Goal: Use online tool/utility: Utilize a website feature to perform a specific function

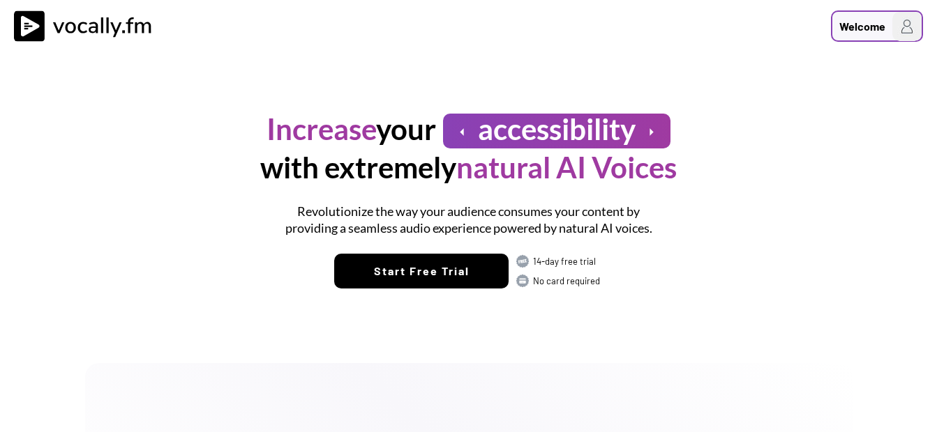
click at [873, 27] on div "Welcome" at bounding box center [862, 26] width 46 height 17
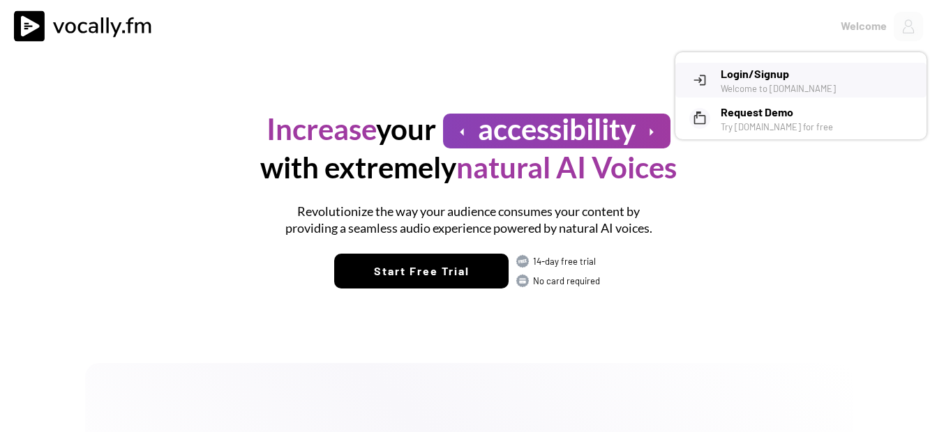
click at [765, 90] on div "Welcome to Vocally.fm" at bounding box center [818, 88] width 195 height 13
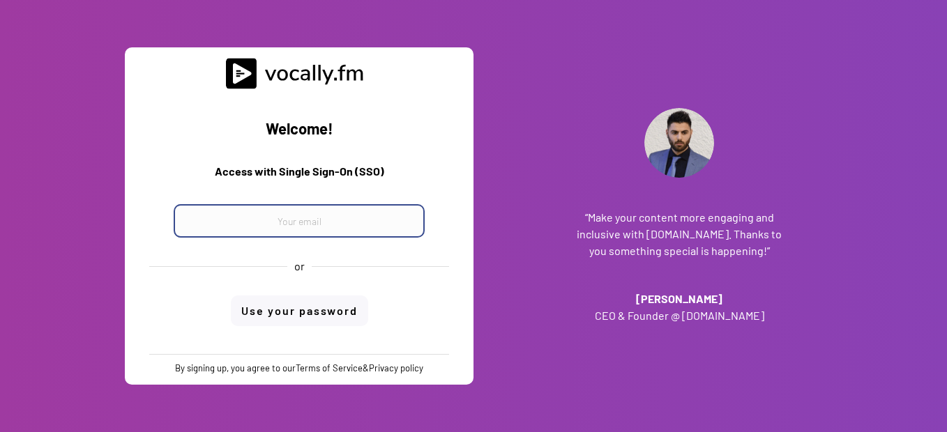
click at [308, 218] on input "email" at bounding box center [299, 220] width 251 height 33
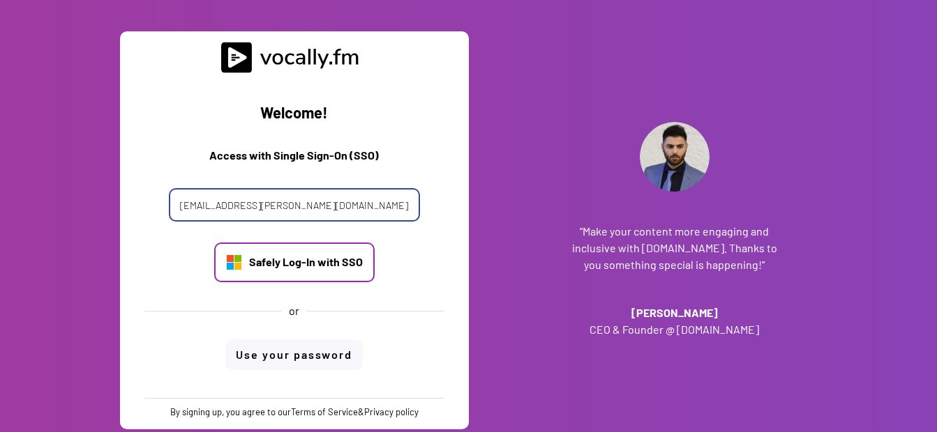
type input "[EMAIL_ADDRESS][PERSON_NAME][DOMAIN_NAME]"
click at [296, 255] on div "Safely Log-In with SSO" at bounding box center [306, 262] width 114 height 15
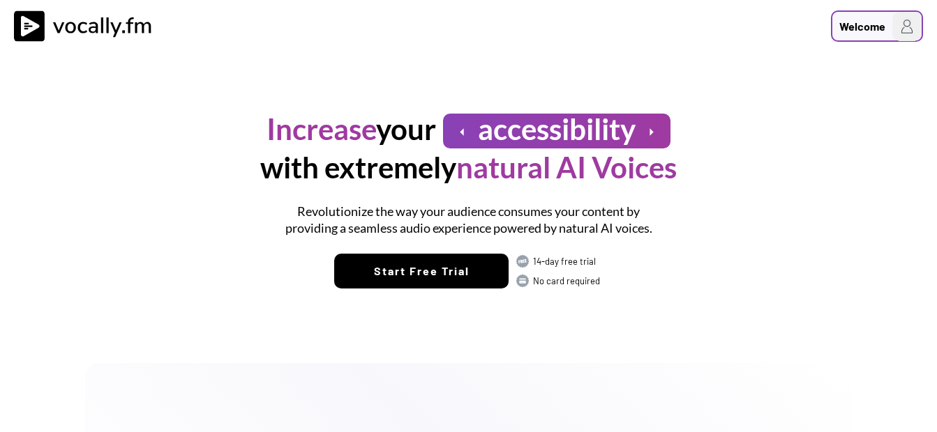
click at [864, 29] on div "Welcome" at bounding box center [862, 26] width 46 height 17
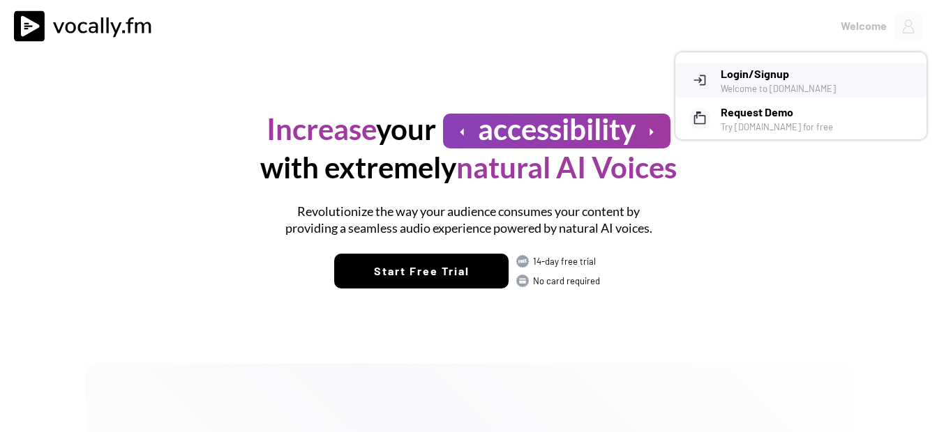
click at [820, 75] on h3 "Login/Signup" at bounding box center [818, 74] width 195 height 17
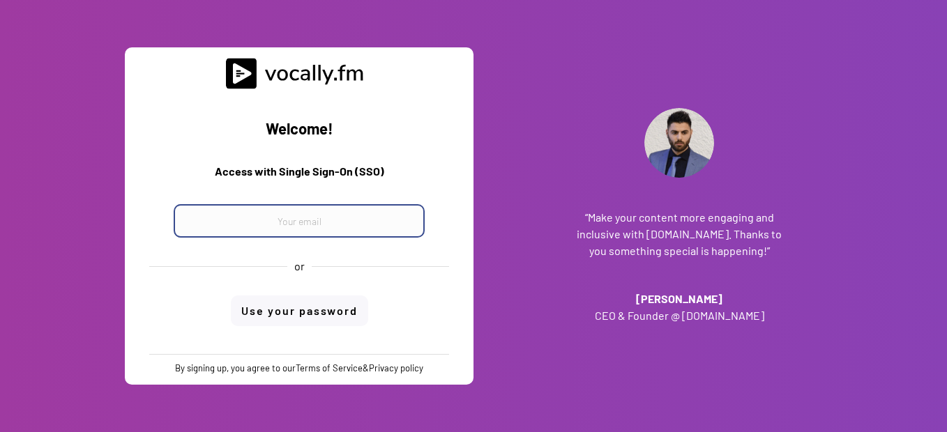
click at [310, 232] on input "email" at bounding box center [299, 220] width 251 height 33
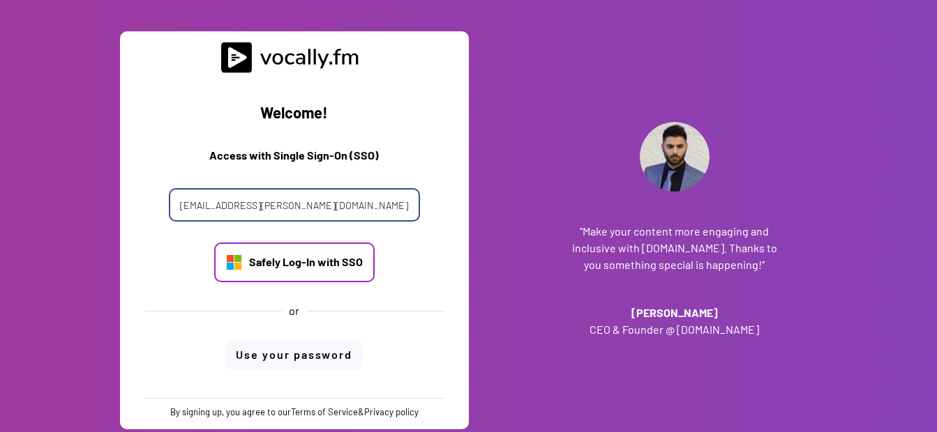
type input "[EMAIL_ADDRESS][PERSON_NAME][DOMAIN_NAME]"
click at [310, 271] on div "Safely Log-In with SSO" at bounding box center [294, 263] width 160 height 40
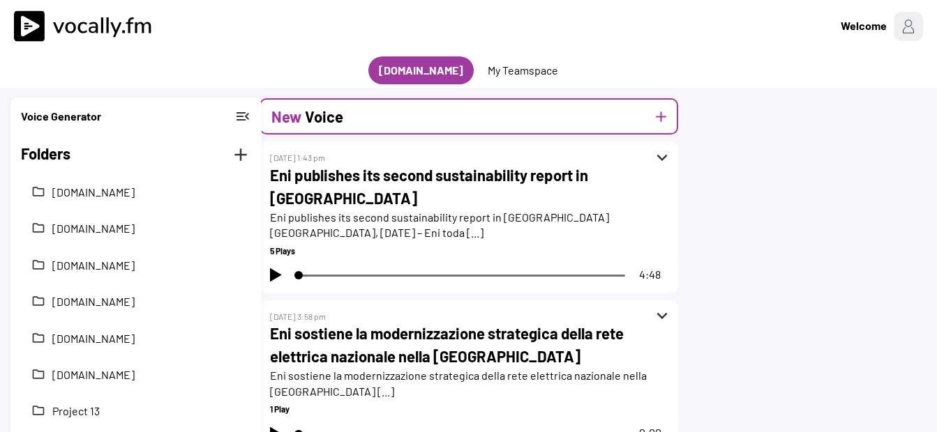
click at [382, 120] on div "New Voice add" at bounding box center [468, 116] width 419 height 36
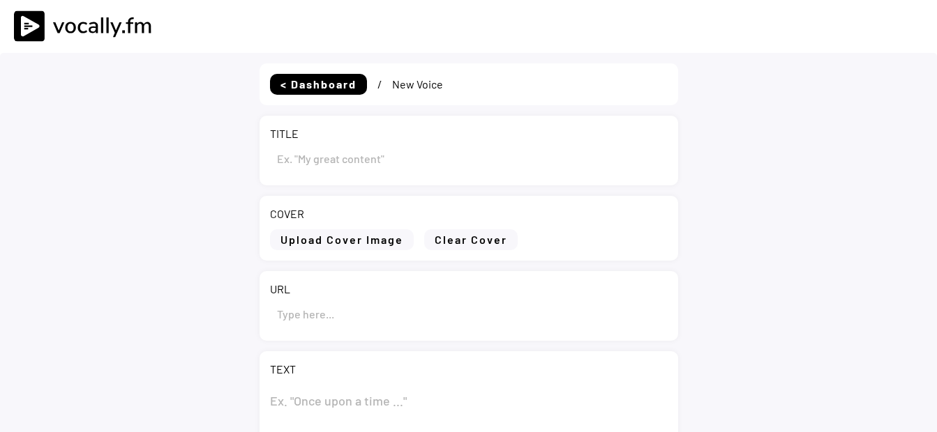
type input "Draft"
select select ""PLACEHOLDER_1427118222253""
drag, startPoint x: 334, startPoint y: 159, endPoint x: 177, endPoint y: 142, distance: 157.9
click at [177, 142] on div "< Dashboard / New Voice TITLE COVER Upload Cover Image Clear Cover URL TEXT 0 C…" at bounding box center [468, 402] width 937 height 698
paste input "Eni presenta il suo secondo bilancio di sostenibilità in Mozambico"
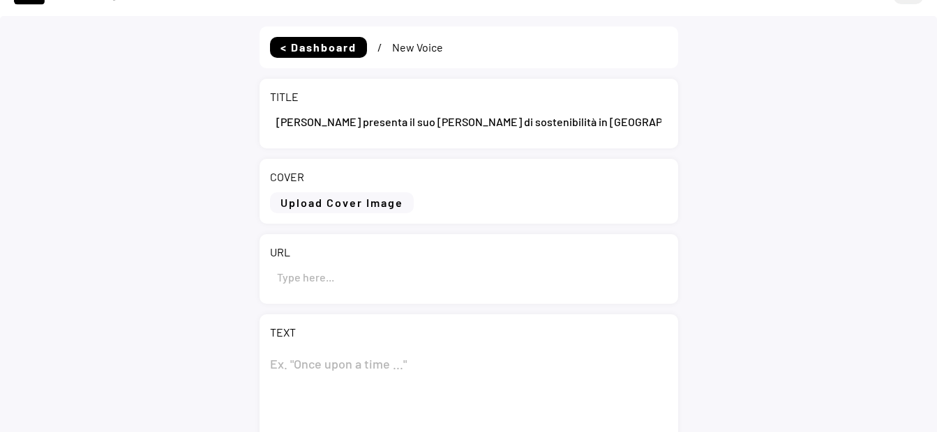
scroll to position [70, 0]
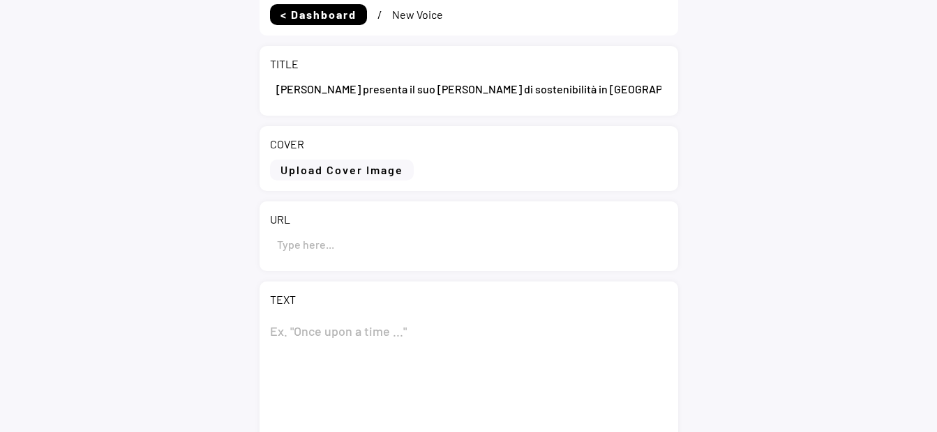
type input "Eni presenta il suo secondo bilancio di sostenibilità in Mozambico"
click at [319, 337] on textarea at bounding box center [469, 385] width 398 height 140
paste textarea "Eni presenta il suo secondo bilancio di sostenibilità in Mozambico"
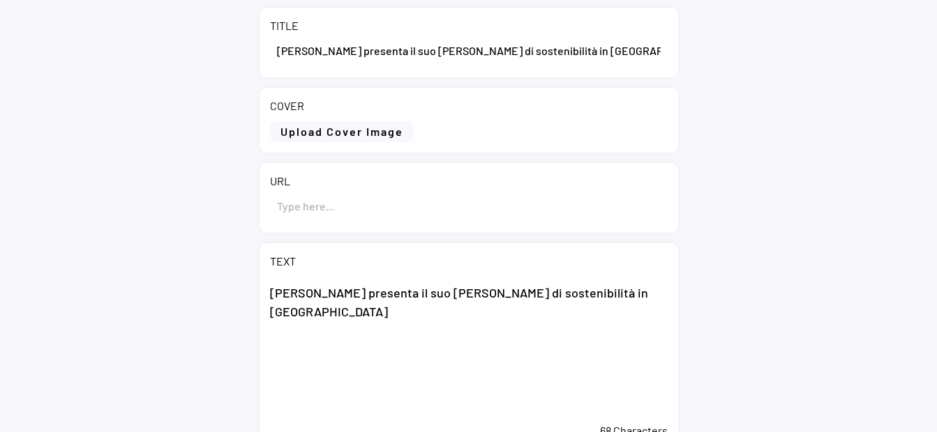
scroll to position [209, 0]
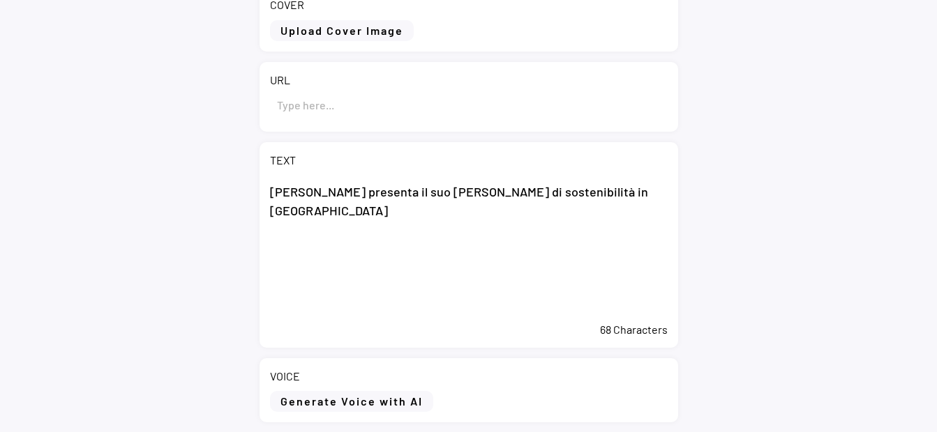
click at [319, 239] on textarea "[PERSON_NAME] presenta il suo [PERSON_NAME] di sostenibilità in [GEOGRAPHIC_DAT…" at bounding box center [469, 246] width 398 height 140
paste textarea "[PERSON_NAME] presenta il suo [PERSON_NAME] di sostenibilità in [GEOGRAPHIC_DAT…"
click at [379, 264] on textarea "[PERSON_NAME] presenta il suo [PERSON_NAME] di sostenibilità in [GEOGRAPHIC_DAT…" at bounding box center [469, 246] width 398 height 140
paste textarea "Maputo (Mozambico), 22 settembre 2025 – Eni ha presentato oggi in Mozambico "Ju…"
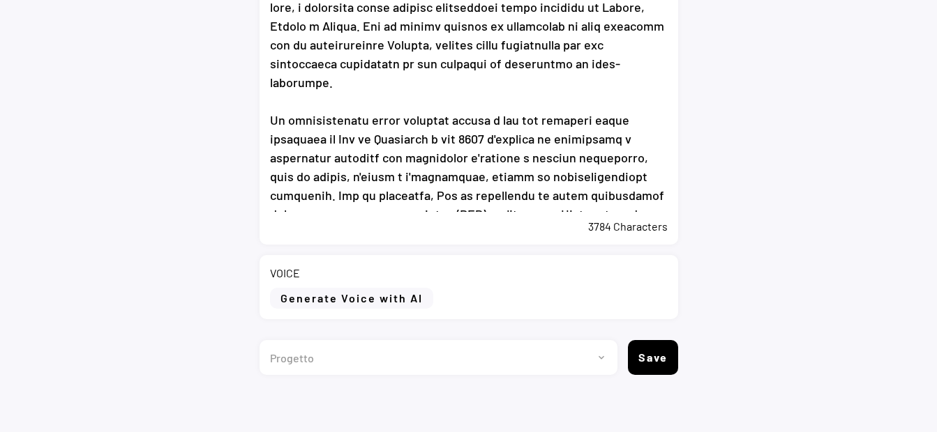
scroll to position [598, 0]
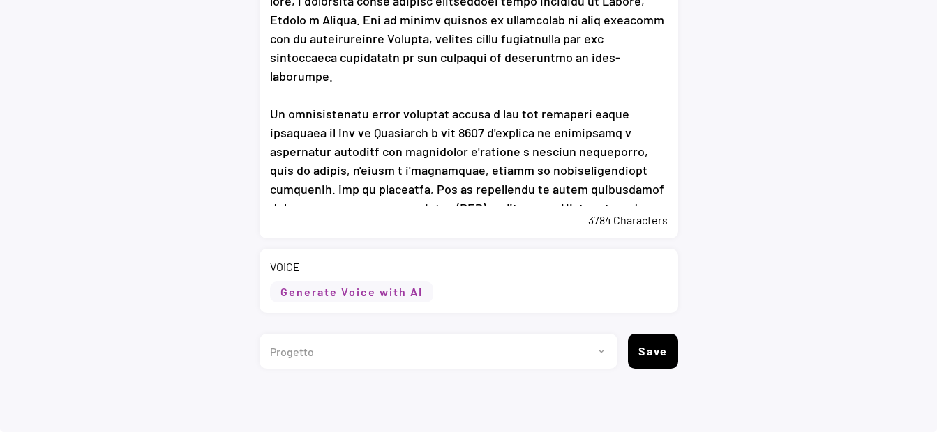
type textarea "Eni presenta il suo secondo bilancio di sostenibilità in Mozambico Maputo (Moza…"
click at [330, 299] on button "Generate Voice with AI" at bounding box center [351, 292] width 163 height 21
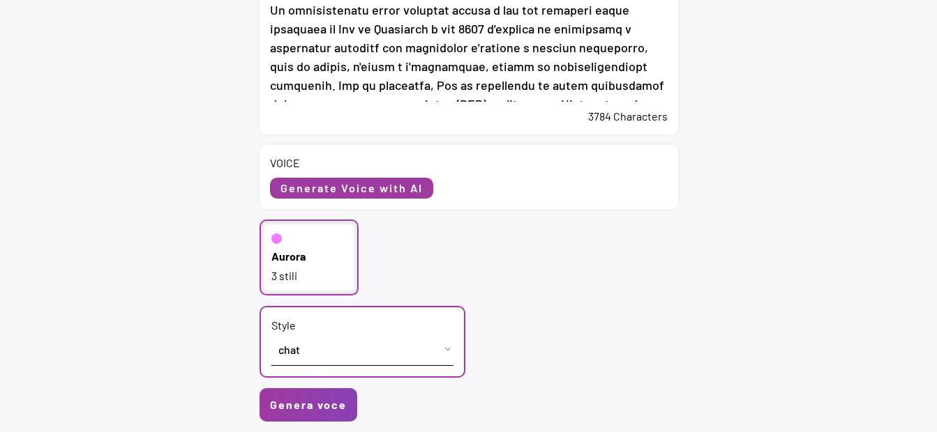
scroll to position [737, 0]
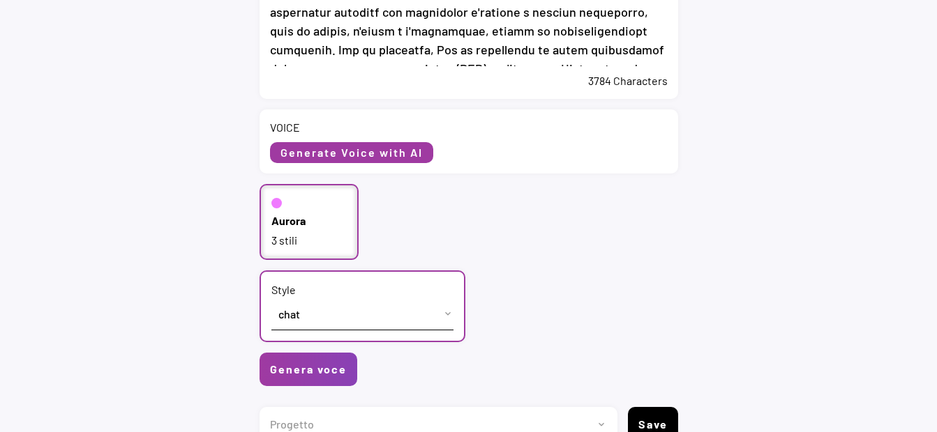
click at [324, 239] on div "3 stili" at bounding box center [309, 240] width 76 height 15
select select ""PLACEHOLDER_1427118222253""
select select ""Italian (Italy)""
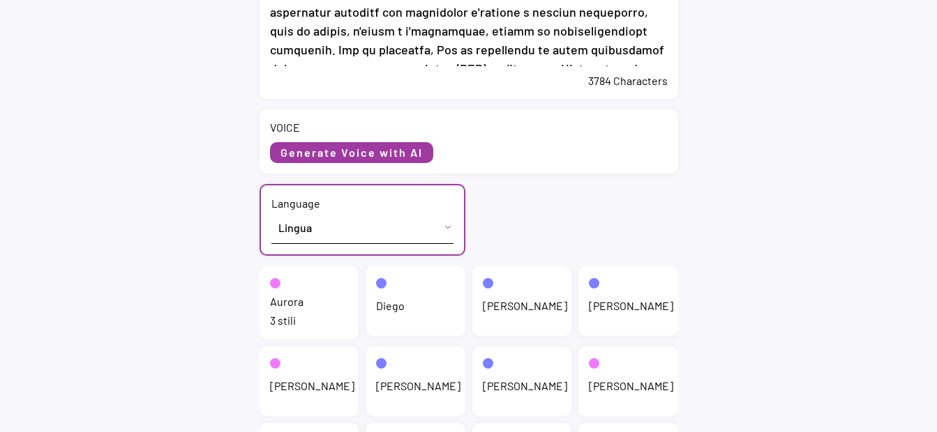
click at [269, 304] on div "Aurora 3 stili" at bounding box center [309, 302] width 100 height 73
select select ""chat""
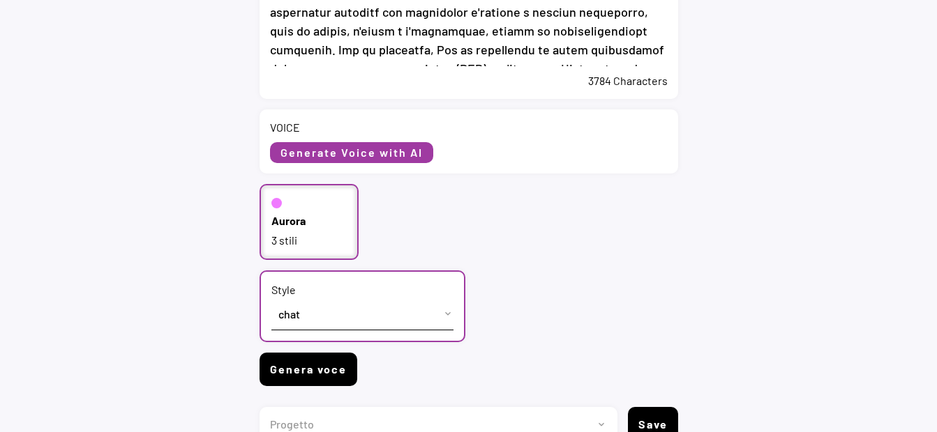
click at [294, 367] on button "Genera voce" at bounding box center [308, 369] width 98 height 33
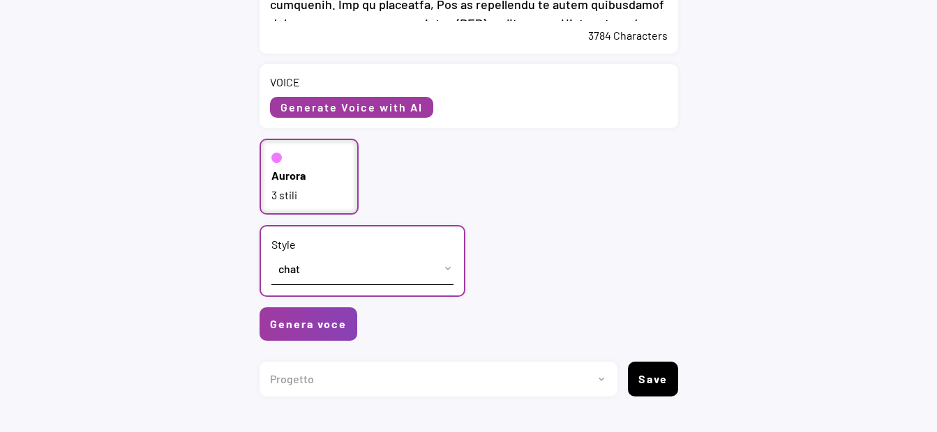
scroll to position [807, 0]
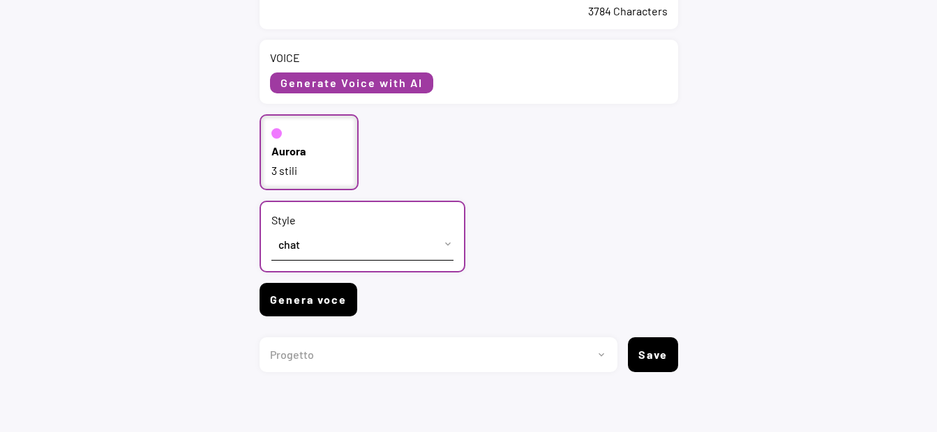
click at [290, 303] on button "Genera voce" at bounding box center [308, 299] width 98 height 33
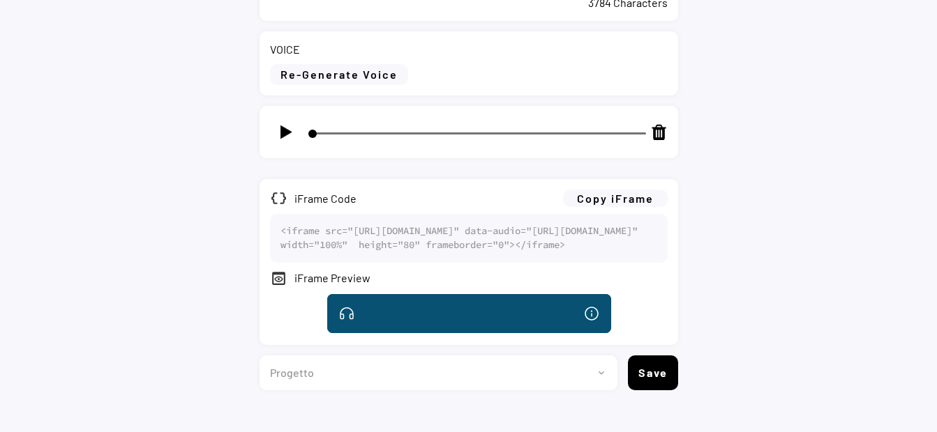
scroll to position [837, 0]
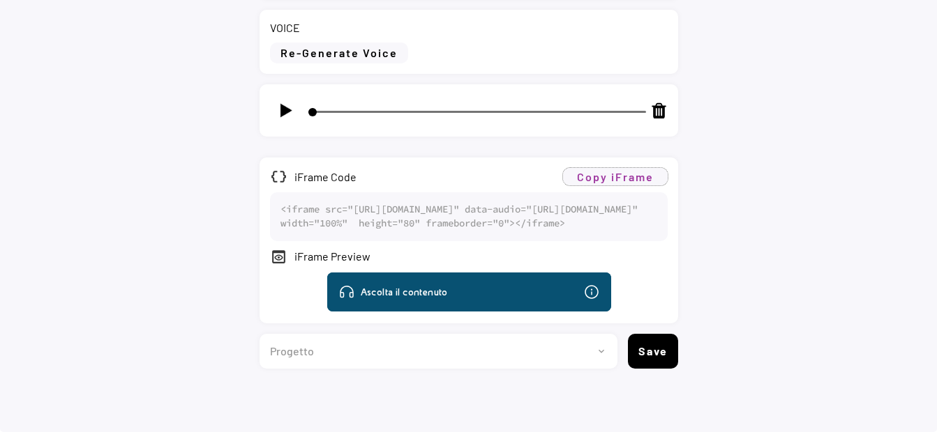
click at [585, 179] on button "Copy iFrame" at bounding box center [615, 176] width 105 height 17
click at [601, 353] on select "Progetto 2023 - cs - eng - eni.com 2023 - cs - ita - eni.com 2023 - storie - it…" at bounding box center [432, 351] width 347 height 35
select select ""1348695171700984260__LOOKUP__1736529585216x422194726936772600""
click at [259, 334] on select "Progetto 2023 - cs - eng - eni.com 2023 - cs - ita - eni.com 2023 - storie - it…" at bounding box center [432, 351] width 347 height 35
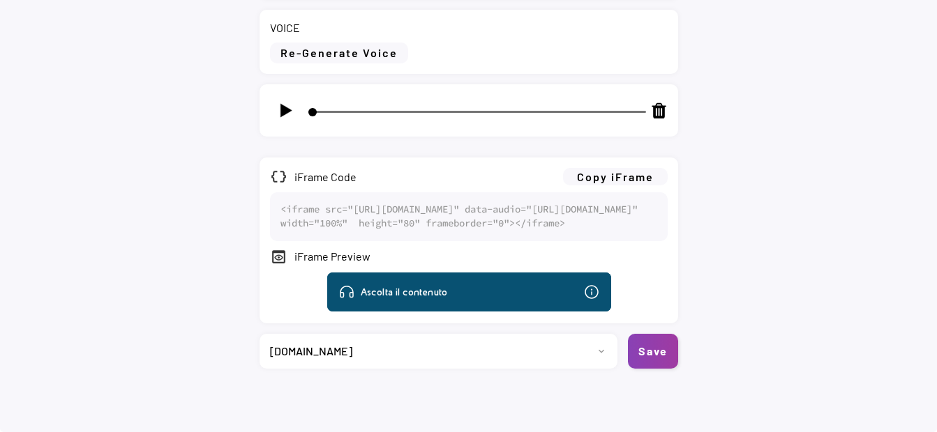
click at [649, 349] on button "Save" at bounding box center [653, 351] width 50 height 35
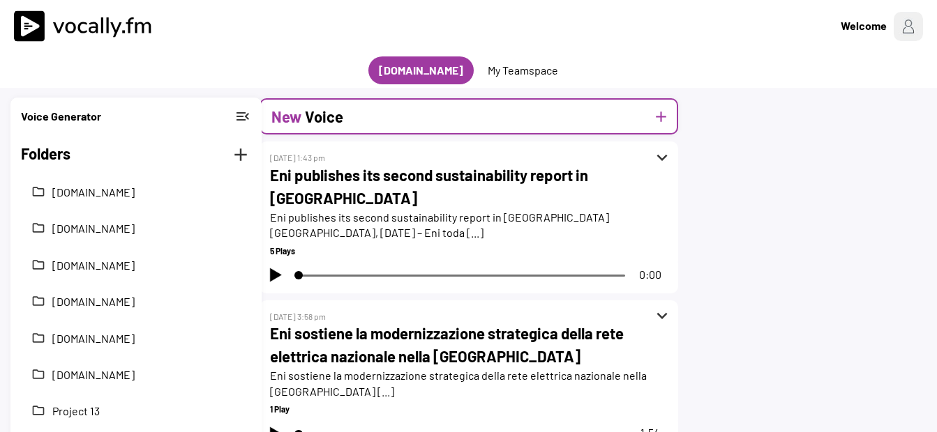
click at [282, 117] on h2 "New" at bounding box center [286, 116] width 30 height 23
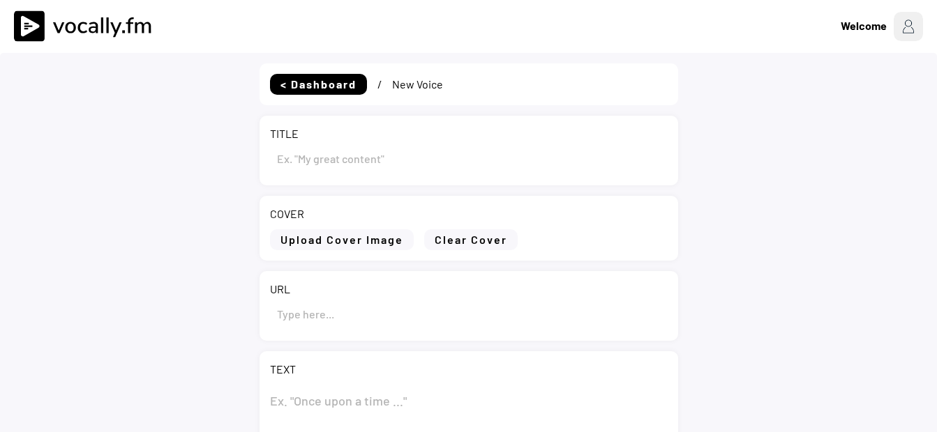
type input "Draft"
select select ""1348695171700984260__LOOKUP__1736529585216x422194726936772600""
drag, startPoint x: 331, startPoint y: 164, endPoint x: 202, endPoint y: 165, distance: 129.0
click at [202, 165] on div "< Dashboard / New Voice TITLE COVER Upload Cover Image Clear Cover URL TEXT 0 C…" at bounding box center [468, 402] width 937 height 698
paste input "Eni presents its second sustainability report in [GEOGRAPHIC_DATA]"
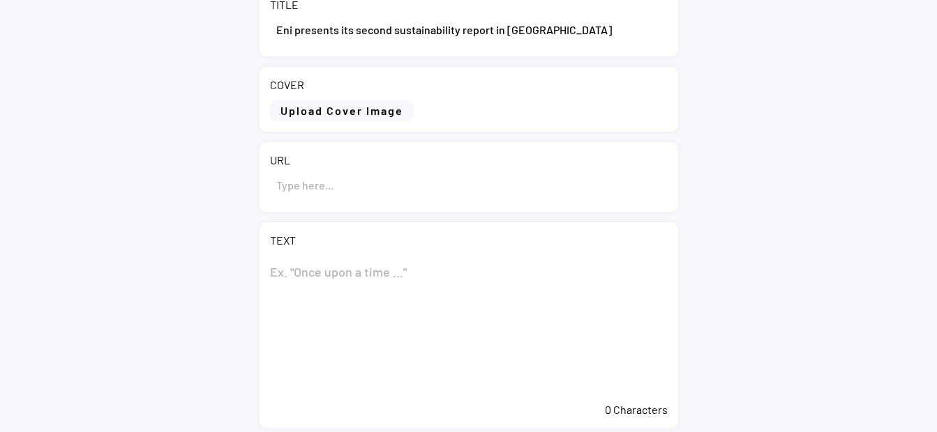
scroll to position [140, 0]
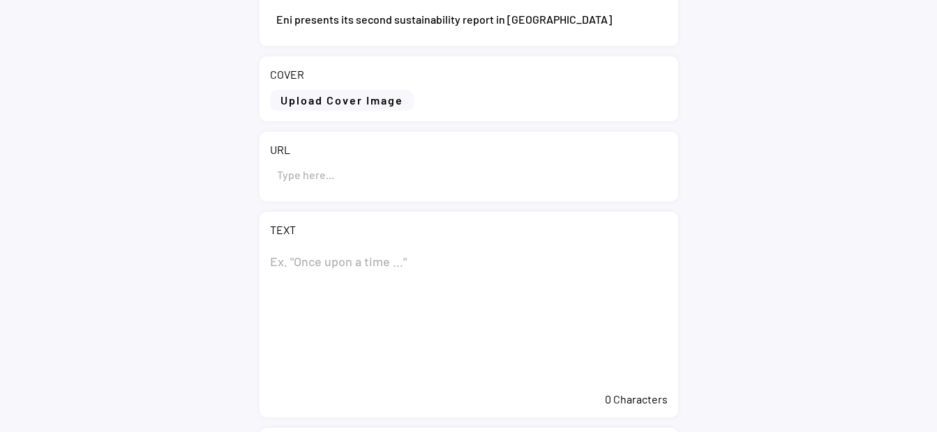
type input "Eni presents its second sustainability report in [GEOGRAPHIC_DATA]"
click at [331, 269] on textarea at bounding box center [469, 316] width 398 height 140
paste textarea "Eni presents its second sustainability report in Mozambique"
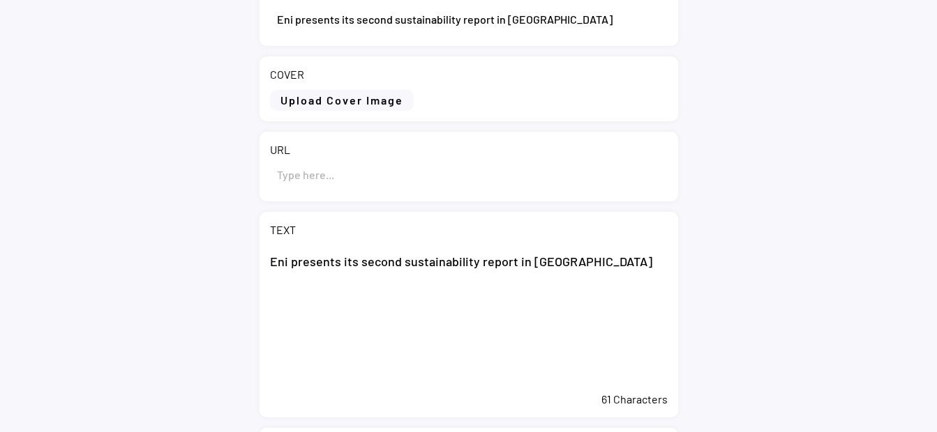
click at [314, 292] on textarea "Eni presents its second sustainability report in Mozambique" at bounding box center [469, 316] width 398 height 140
paste textarea "Maputo (Mozambique), 22 September 2025 – Eni presented today “Juntos Crescemos …"
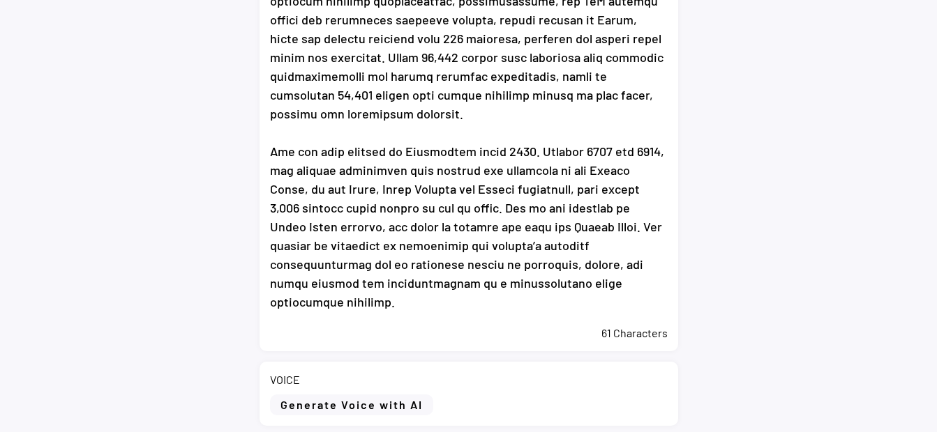
scroll to position [598, 0]
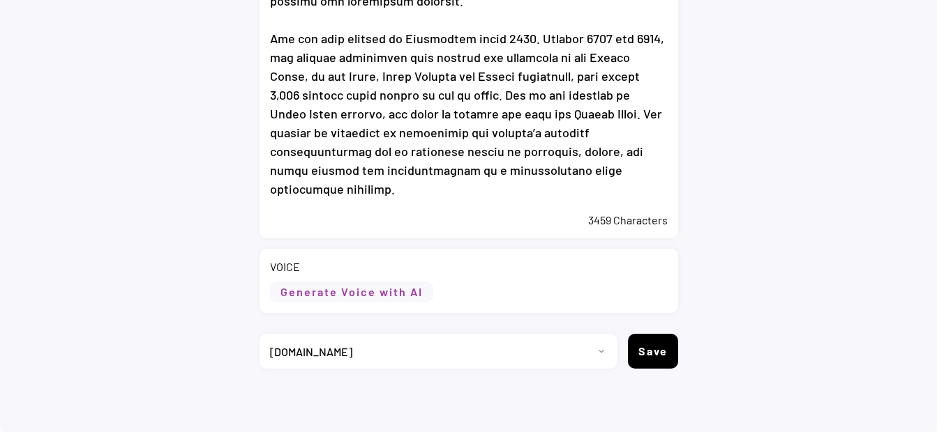
type textarea "Eni presents its second sustainability report in Mozambique Maputo (Mozambique)…"
click at [323, 293] on button "Generate Voice with AI" at bounding box center [351, 292] width 163 height 21
select select ""chat""
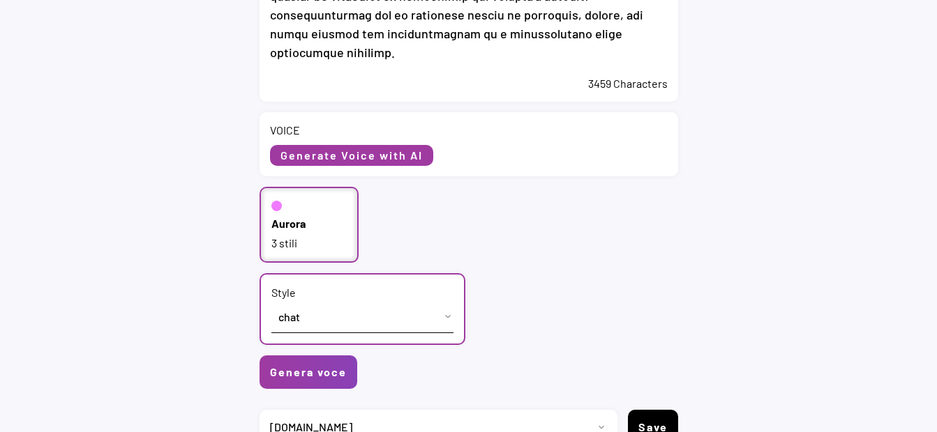
scroll to position [737, 0]
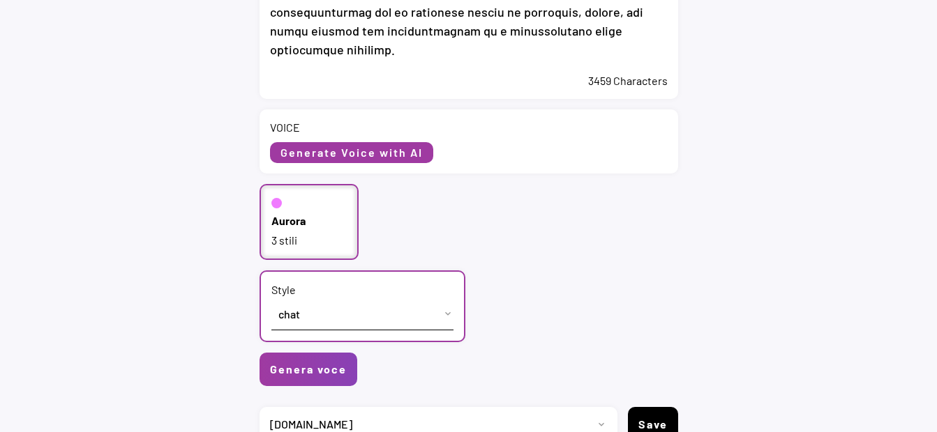
click at [304, 237] on div "3 stili" at bounding box center [309, 240] width 76 height 15
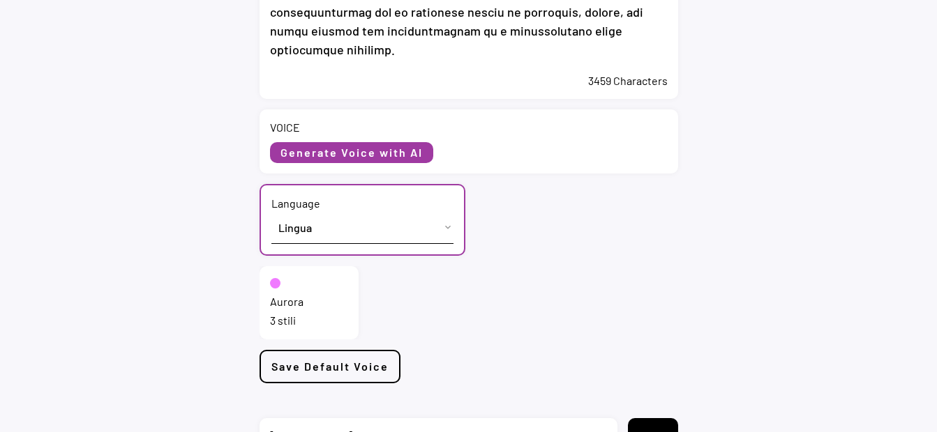
click at [309, 225] on select "Lingua English (US) French (France) Italian (Italy)" at bounding box center [362, 227] width 182 height 31
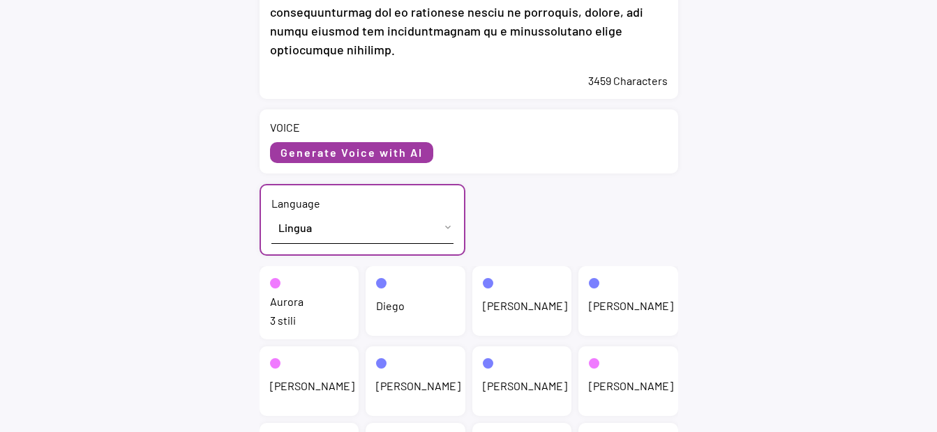
select select ""English (US)""
click at [271, 212] on select "Lingua English (US) French (France) Italian (Italy)" at bounding box center [362, 227] width 182 height 31
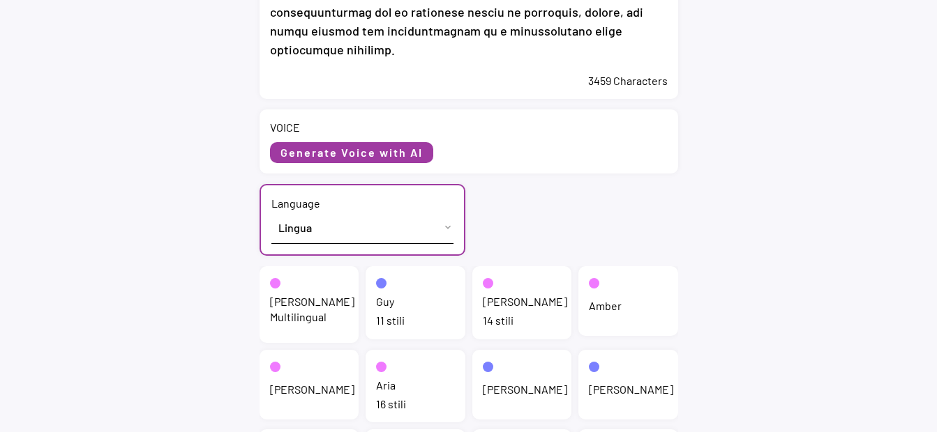
click at [302, 304] on div "Jenny Multilingual" at bounding box center [312, 309] width 84 height 31
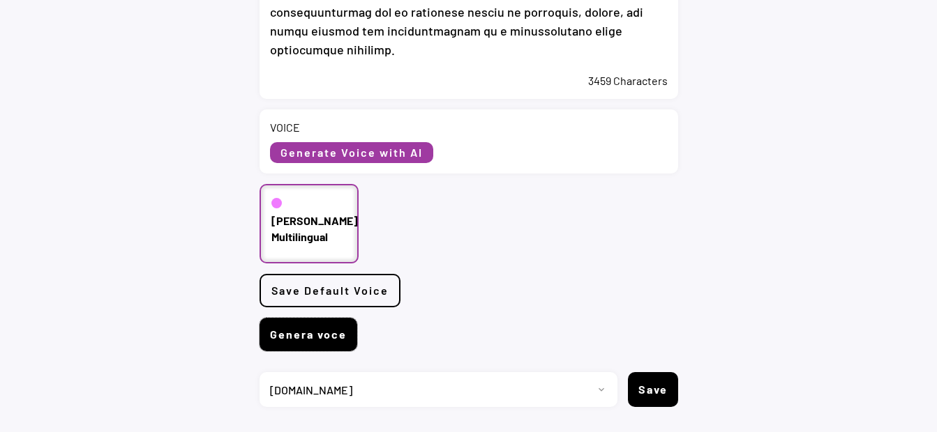
click at [319, 328] on button "Genera voce" at bounding box center [308, 334] width 98 height 33
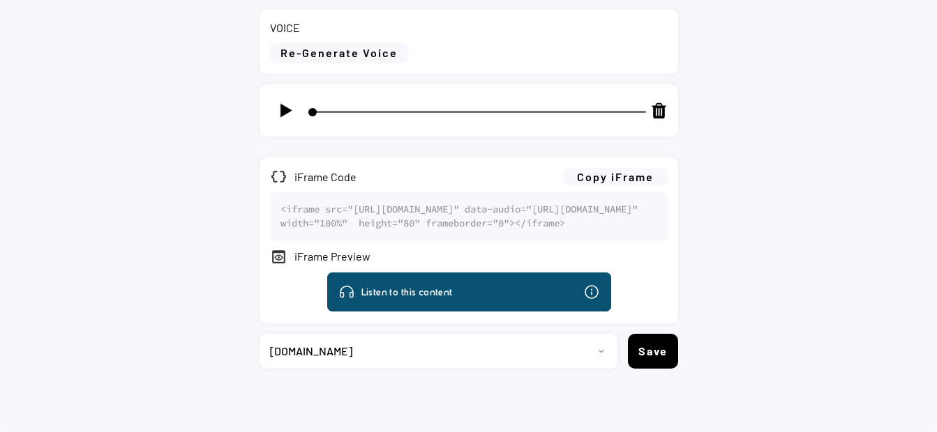
scroll to position [891, 0]
click at [623, 168] on button "Copy iFrame" at bounding box center [615, 176] width 105 height 17
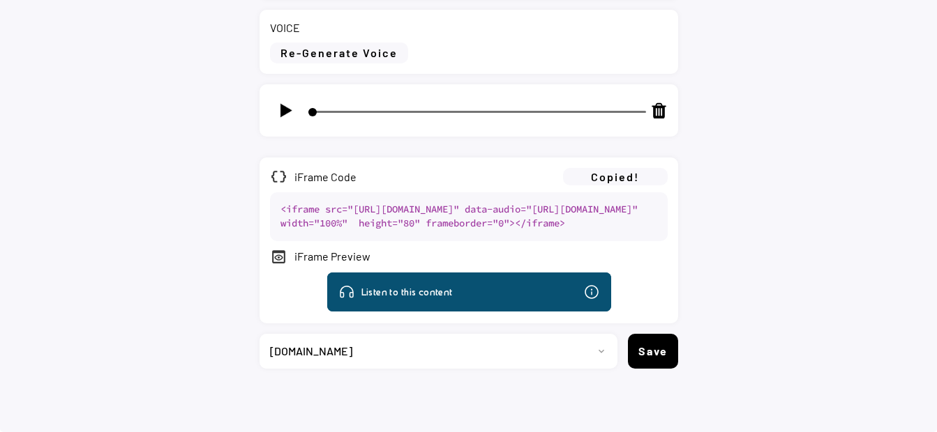
click at [591, 347] on select "Progetto 2023 - cs - eng - eni.com 2023 - cs - ita - eni.com 2023 - storie - it…" at bounding box center [432, 351] width 347 height 35
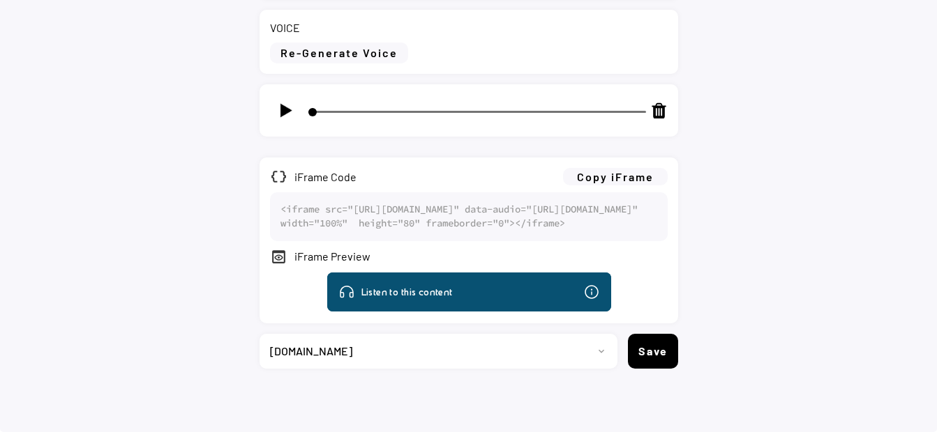
select select ""1348695171700984260__LOOKUP__1736529595474x673368019342983200""
click at [259, 334] on select "Progetto 2023 - cs - eng - eni.com 2023 - cs - ita - eni.com 2023 - storie - it…" at bounding box center [432, 351] width 347 height 35
click at [640, 345] on button "Save" at bounding box center [653, 351] width 50 height 35
